Goal: Navigation & Orientation: Understand site structure

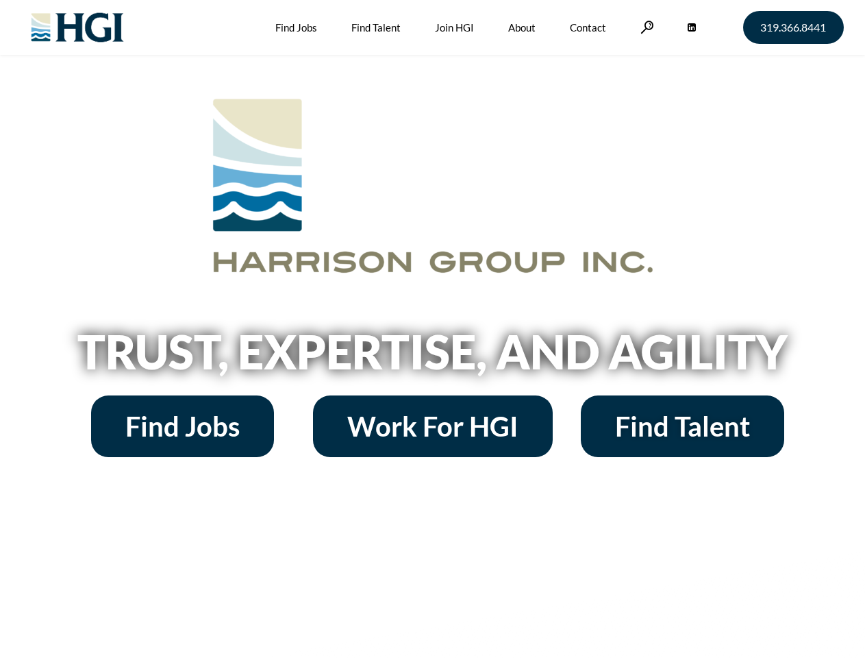
click at [432, 329] on h2 "Trust, Expertise, and Agility" at bounding box center [432, 351] width 781 height 47
click at [645, 27] on link at bounding box center [648, 27] width 14 height 13
click at [432, 356] on h2 "Trust, Expertise, and Agility" at bounding box center [432, 351] width 781 height 47
